Goal: Transaction & Acquisition: Purchase product/service

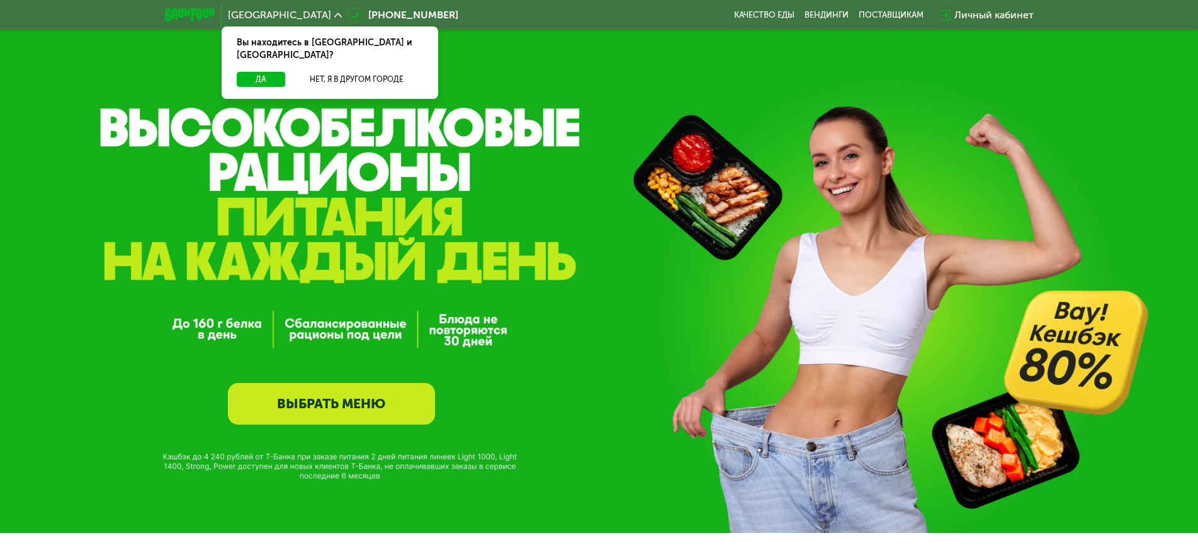
click at [375, 393] on link "ВЫБРАТЬ МЕНЮ" at bounding box center [331, 404] width 207 height 42
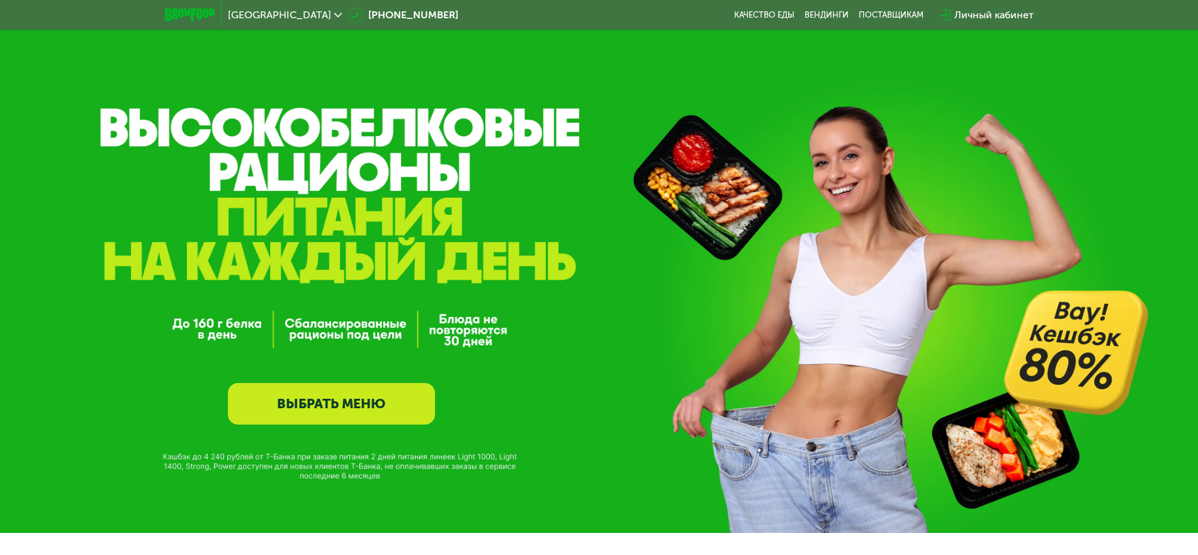
click at [387, 398] on link "ВЫБРАТЬ МЕНЮ" at bounding box center [331, 404] width 207 height 42
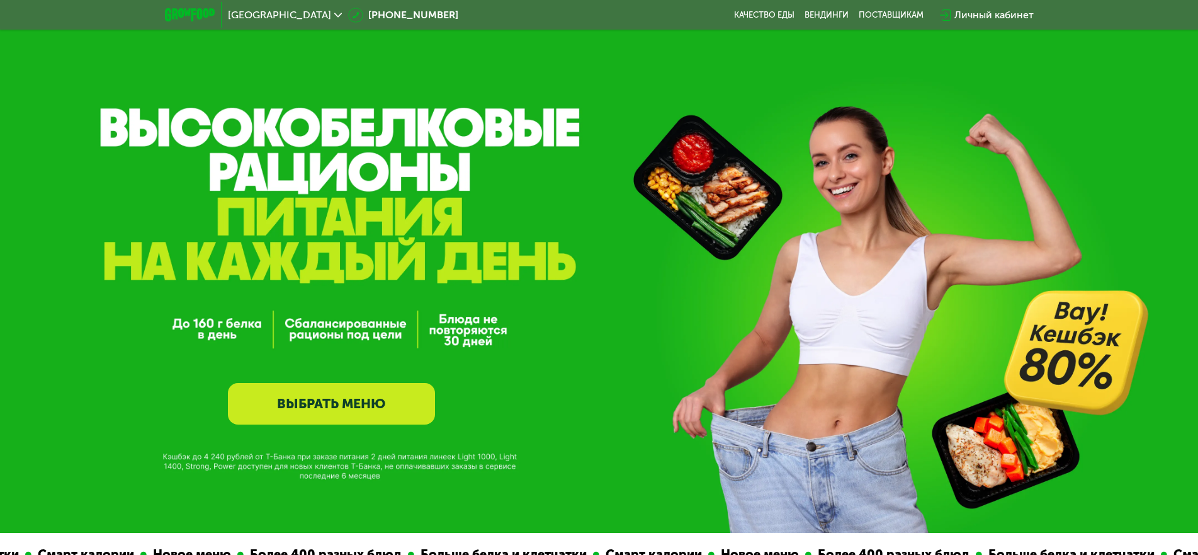
scroll to position [126, 0]
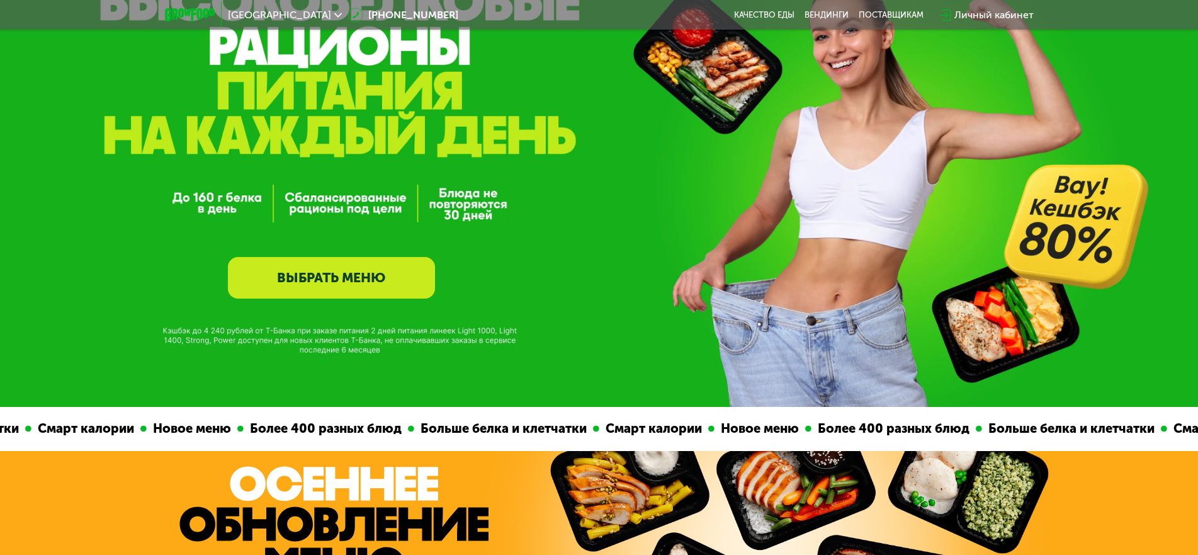
click at [367, 288] on link "ВЫБРАТЬ МЕНЮ" at bounding box center [331, 278] width 207 height 42
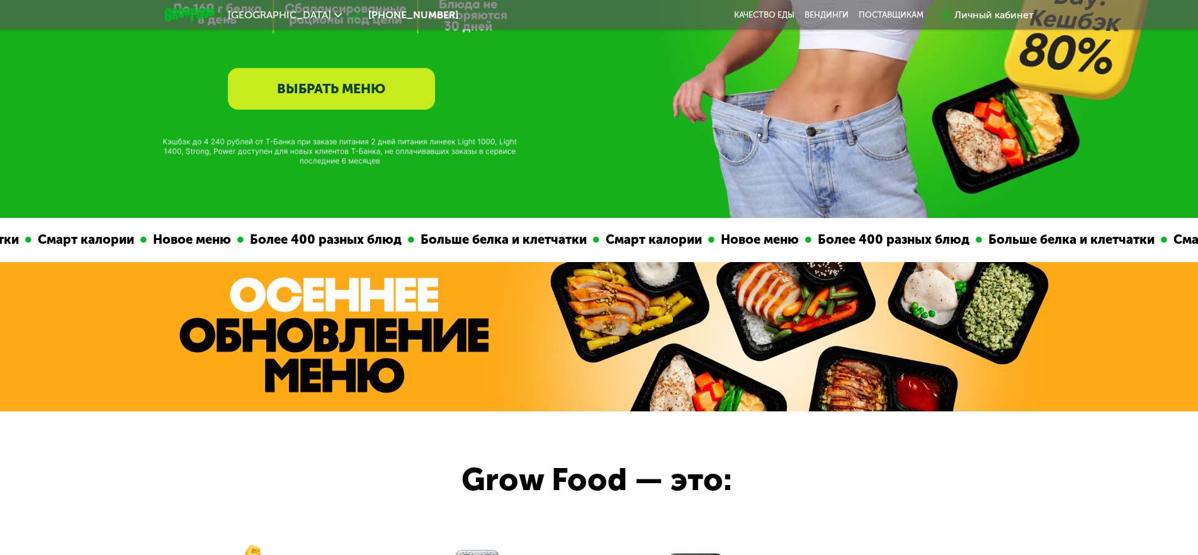
scroll to position [0, 0]
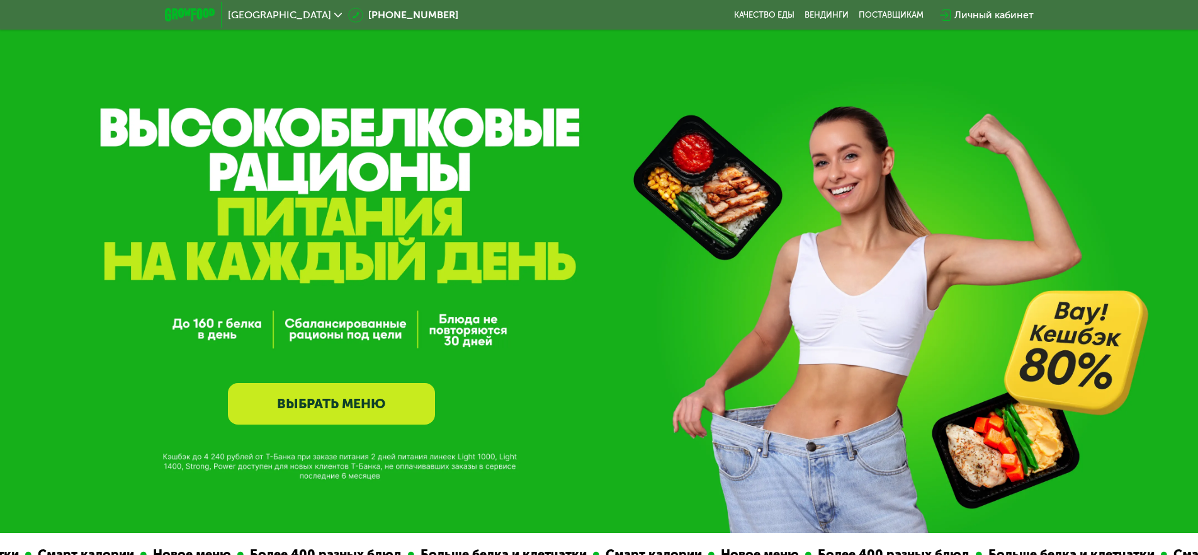
click at [355, 405] on link "ВЫБРАТЬ МЕНЮ" at bounding box center [331, 404] width 207 height 42
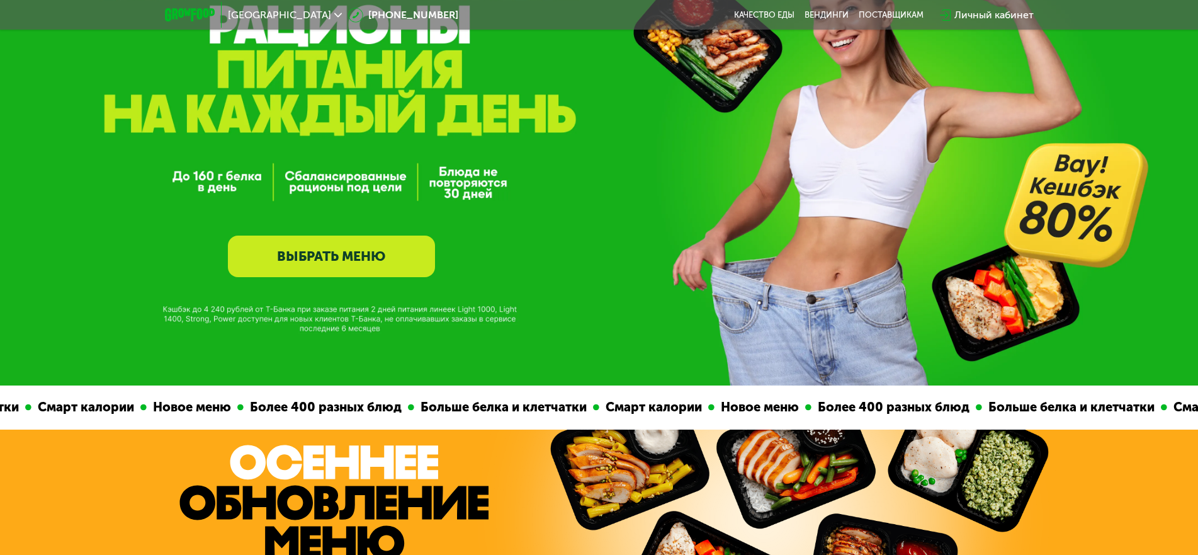
scroll to position [21, 0]
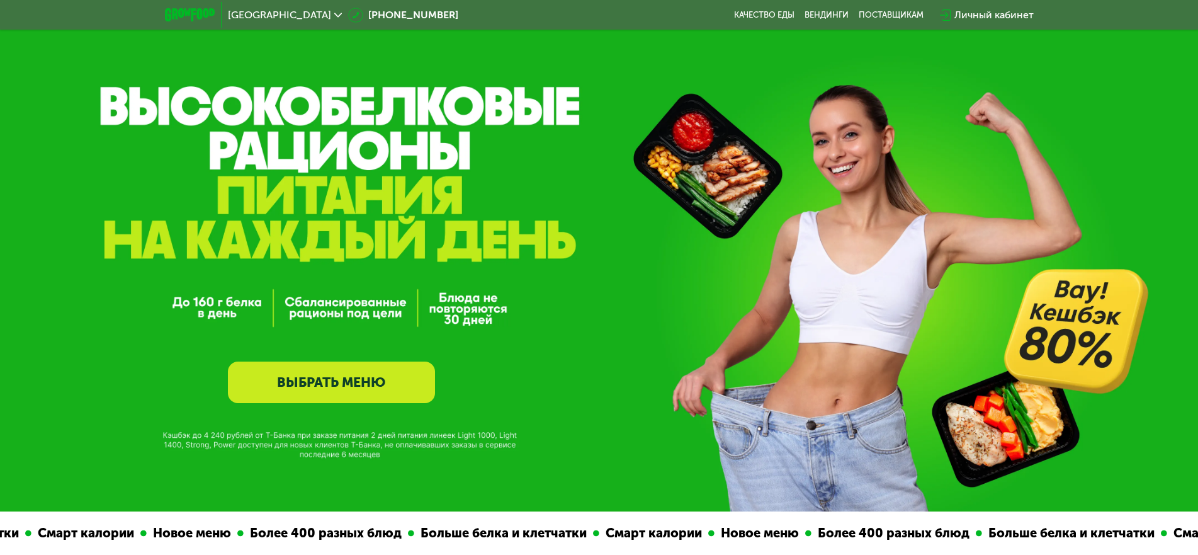
click at [337, 377] on link "ВЫБРАТЬ МЕНЮ" at bounding box center [331, 382] width 207 height 42
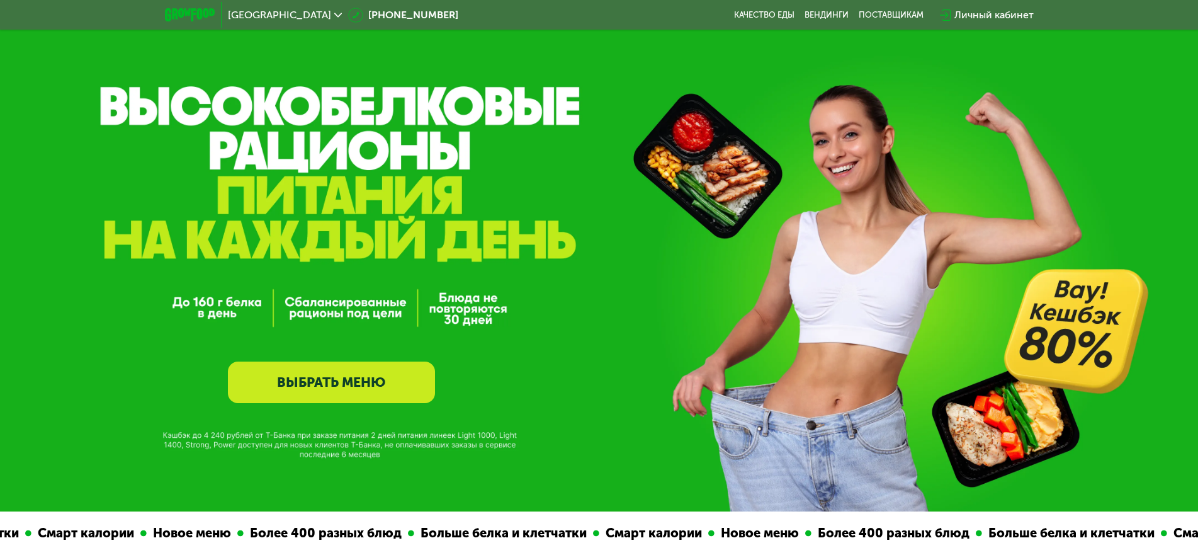
click at [337, 377] on link "ВЫБРАТЬ МЕНЮ" at bounding box center [331, 382] width 207 height 42
click at [348, 375] on link "ВЫБРАТЬ МЕНЮ" at bounding box center [331, 382] width 207 height 42
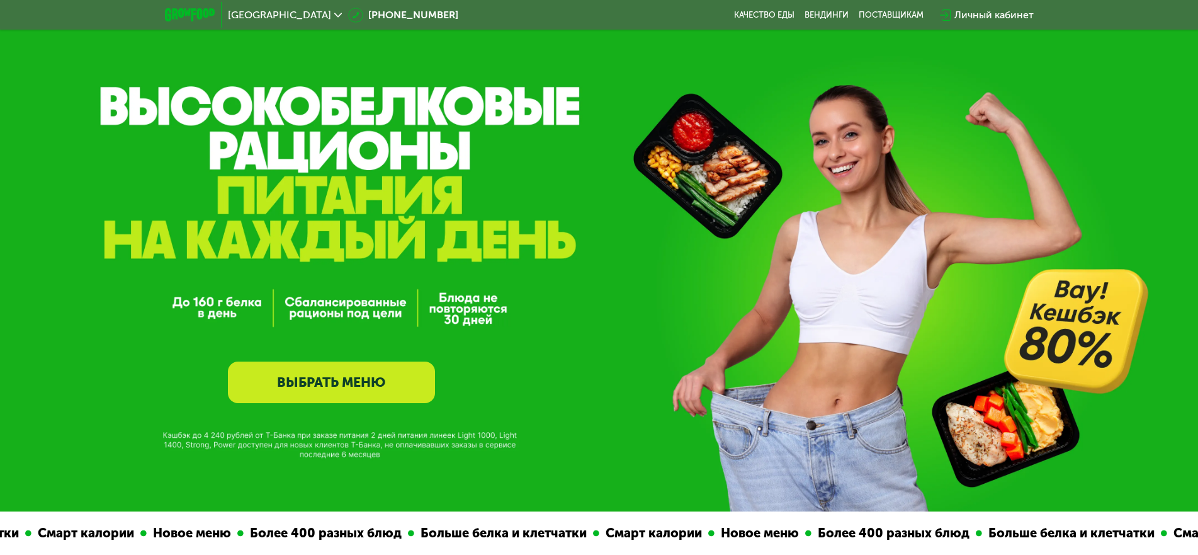
click at [348, 375] on link "ВЫБРАТЬ МЕНЮ" at bounding box center [331, 382] width 207 height 42
click at [370, 387] on link "ВЫБРАТЬ МЕНЮ" at bounding box center [331, 382] width 207 height 42
click at [371, 387] on link "ВЫБРАТЬ МЕНЮ" at bounding box center [331, 382] width 207 height 42
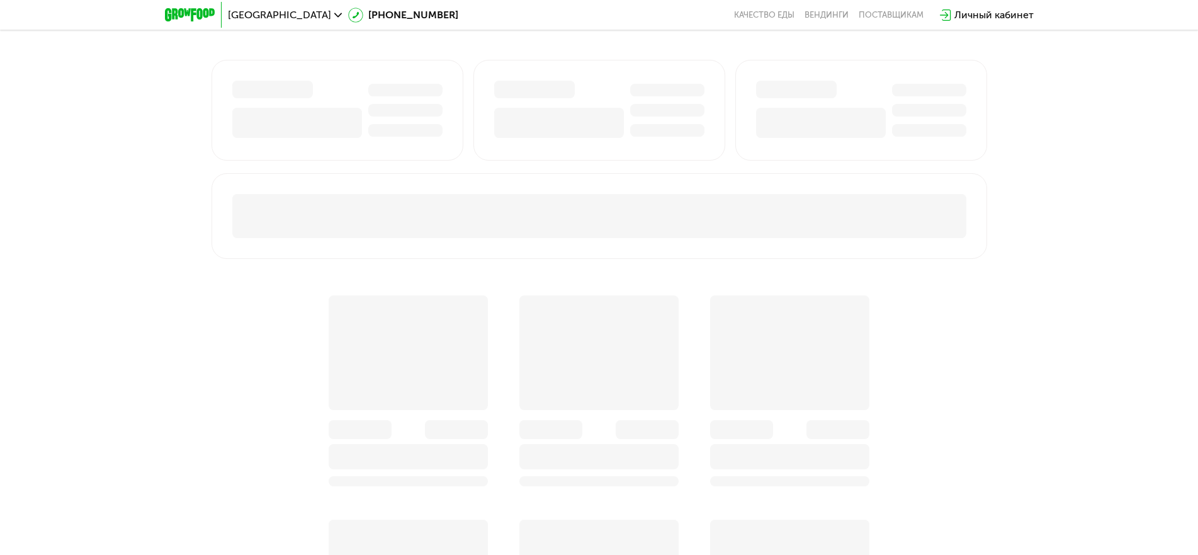
scroll to position [840, 0]
